Goal: Entertainment & Leisure: Consume media (video, audio)

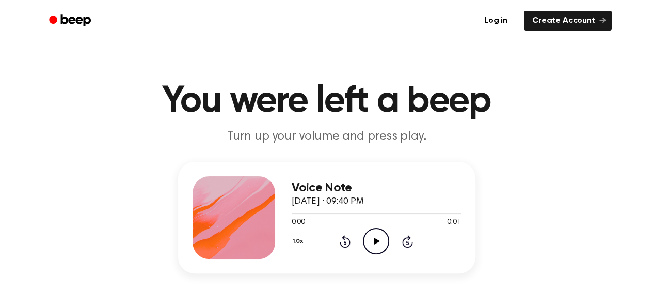
click at [377, 245] on icon "Play Audio" at bounding box center [376, 241] width 26 height 26
click at [371, 238] on icon "Play Audio" at bounding box center [376, 241] width 26 height 26
click at [375, 238] on icon at bounding box center [377, 241] width 6 height 7
click at [380, 239] on icon "Play Audio" at bounding box center [376, 241] width 26 height 26
click at [378, 239] on icon "Play Audio" at bounding box center [376, 241] width 26 height 26
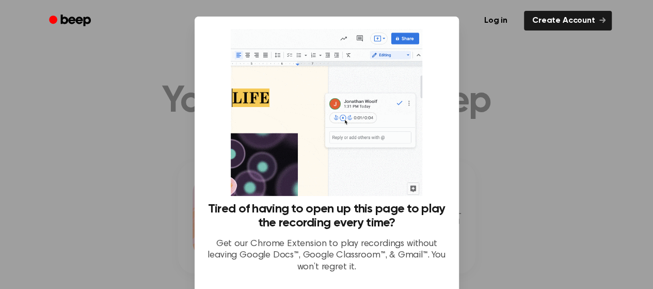
click at [486, 144] on div at bounding box center [326, 144] width 653 height 289
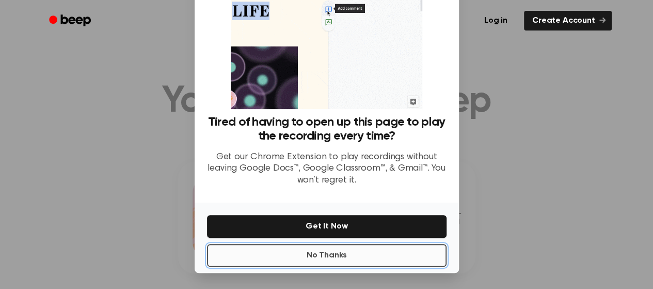
click at [310, 251] on button "No Thanks" at bounding box center [327, 255] width 240 height 23
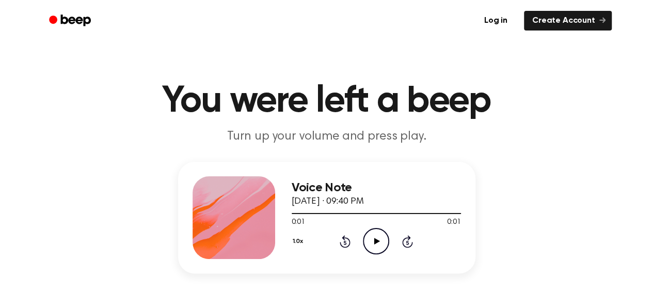
click at [366, 236] on icon "Play Audio" at bounding box center [376, 241] width 26 height 26
click at [370, 231] on icon "Play Audio" at bounding box center [376, 241] width 26 height 26
click at [370, 232] on icon "Play Audio" at bounding box center [376, 241] width 26 height 26
click at [371, 235] on icon "Play Audio" at bounding box center [376, 241] width 26 height 26
click at [377, 247] on icon "Play Audio" at bounding box center [376, 241] width 26 height 26
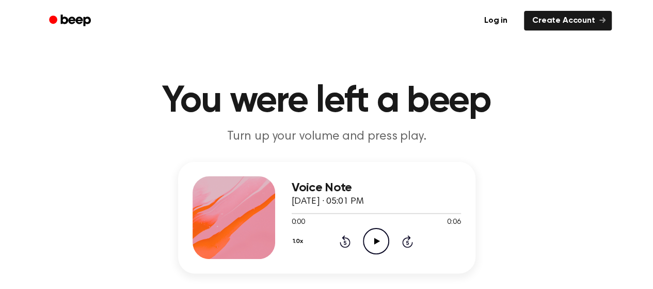
click at [387, 241] on icon "Play Audio" at bounding box center [376, 241] width 26 height 26
click at [378, 243] on icon at bounding box center [376, 241] width 5 height 7
click at [367, 243] on icon "Play Audio" at bounding box center [376, 241] width 26 height 26
